Goal: Information Seeking & Learning: Learn about a topic

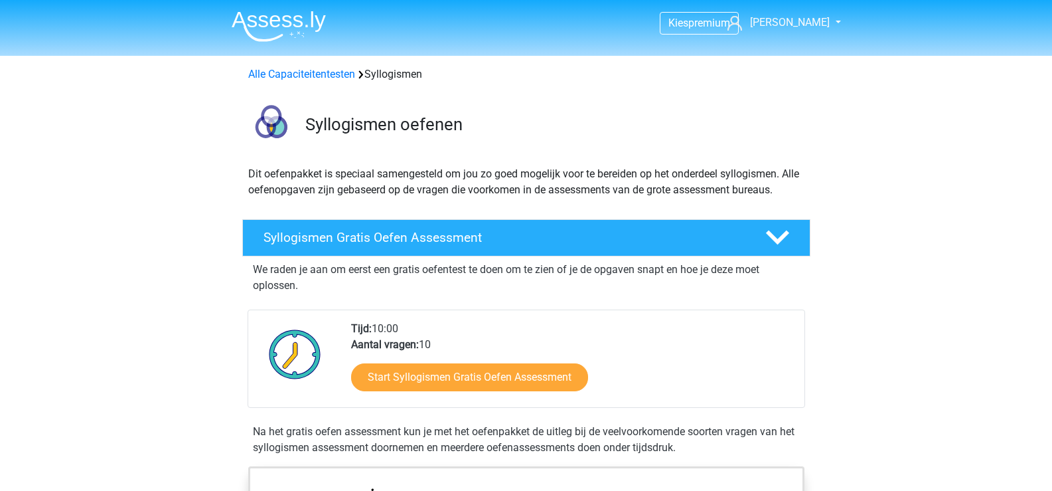
scroll to position [133, 0]
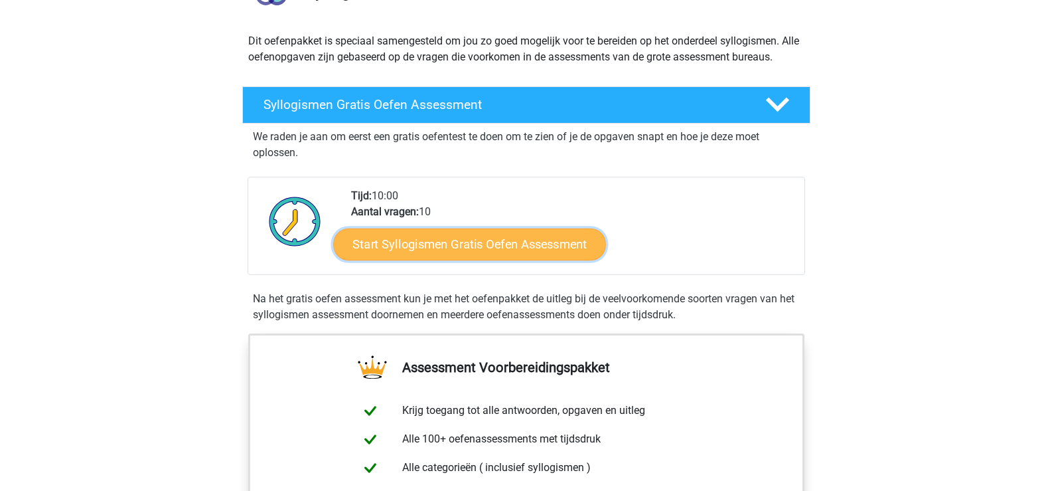
click at [455, 241] on link "Start Syllogismen Gratis Oefen Assessment" at bounding box center [469, 244] width 273 height 32
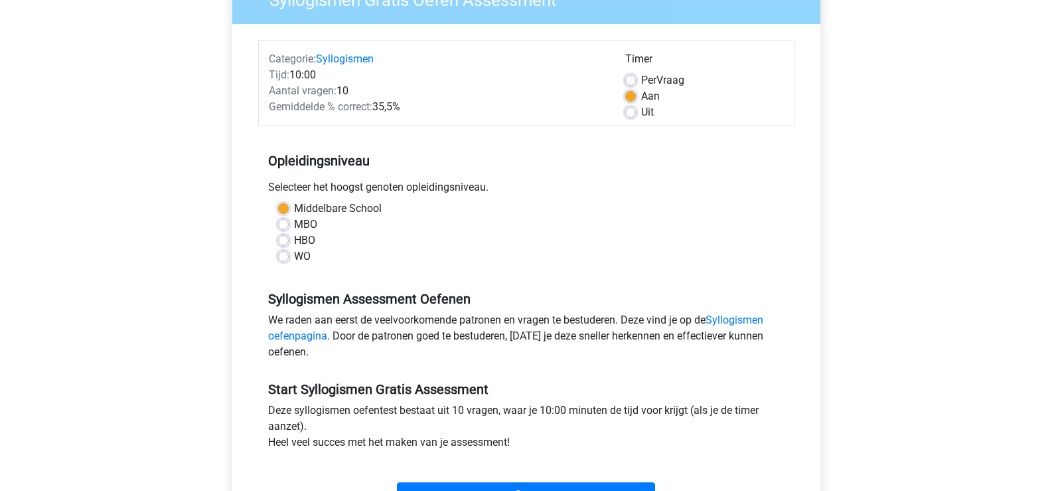
scroll to position [199, 0]
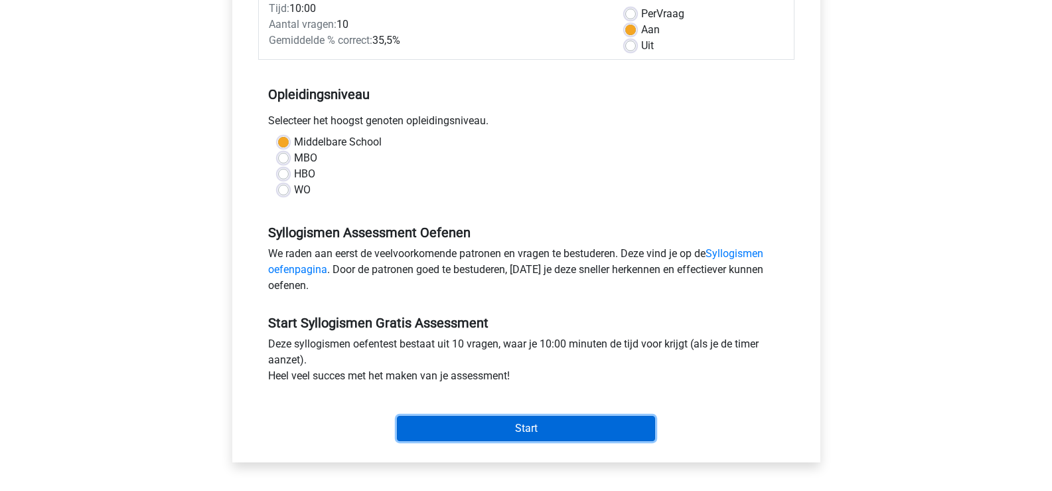
click at [572, 424] on input "Start" at bounding box center [526, 428] width 258 height 25
